Goal: Navigation & Orientation: Find specific page/section

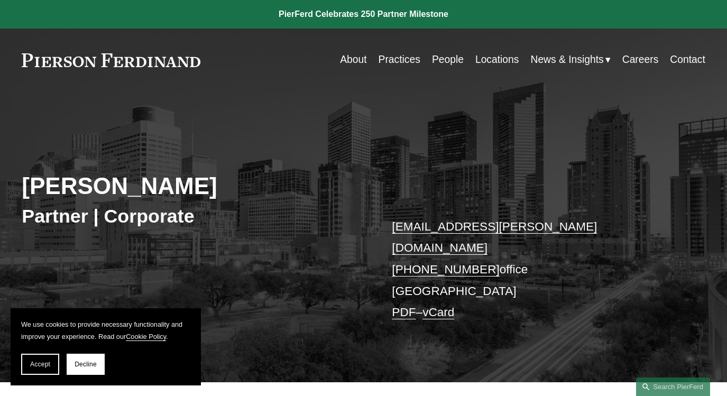
click at [656, 65] on link "Careers" at bounding box center [640, 60] width 36 height 21
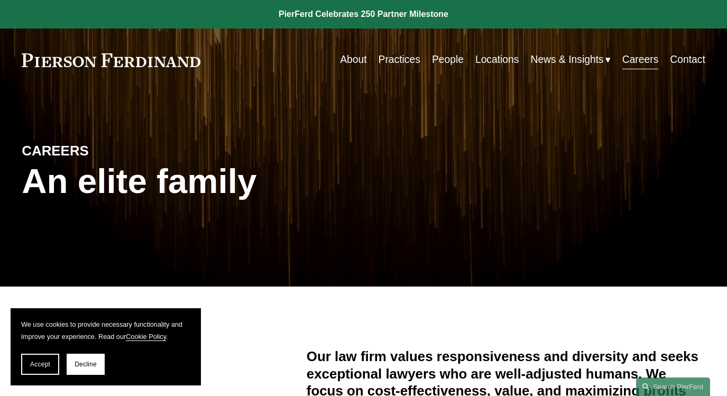
click at [644, 64] on link "Careers" at bounding box center [640, 60] width 36 height 21
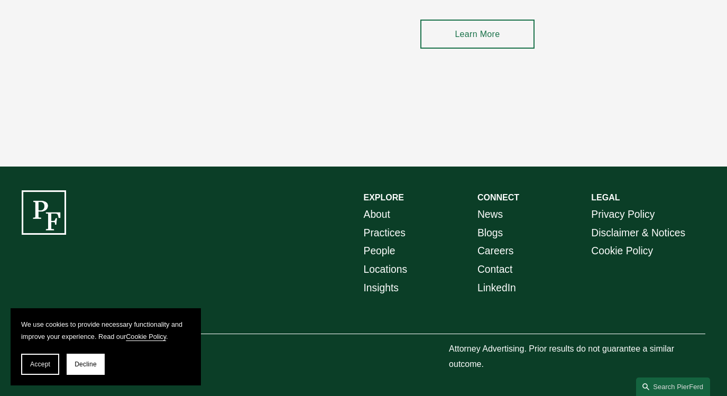
scroll to position [1494, 0]
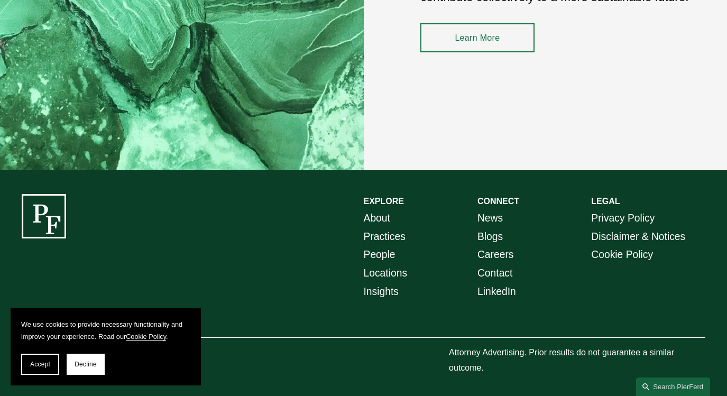
click at [385, 246] on link "People" at bounding box center [380, 255] width 32 height 19
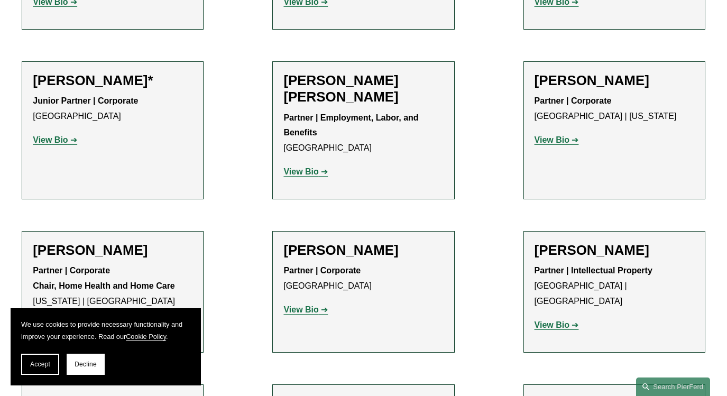
scroll to position [705, 0]
